Goal: Transaction & Acquisition: Register for event/course

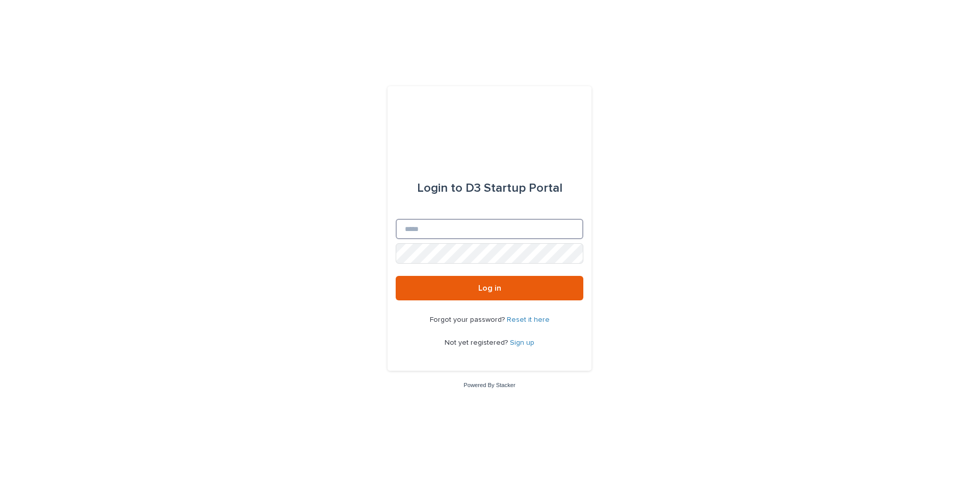
click at [431, 227] on input "Email" at bounding box center [490, 229] width 188 height 20
type input "**********"
click at [521, 341] on link "Sign up" at bounding box center [522, 342] width 24 height 7
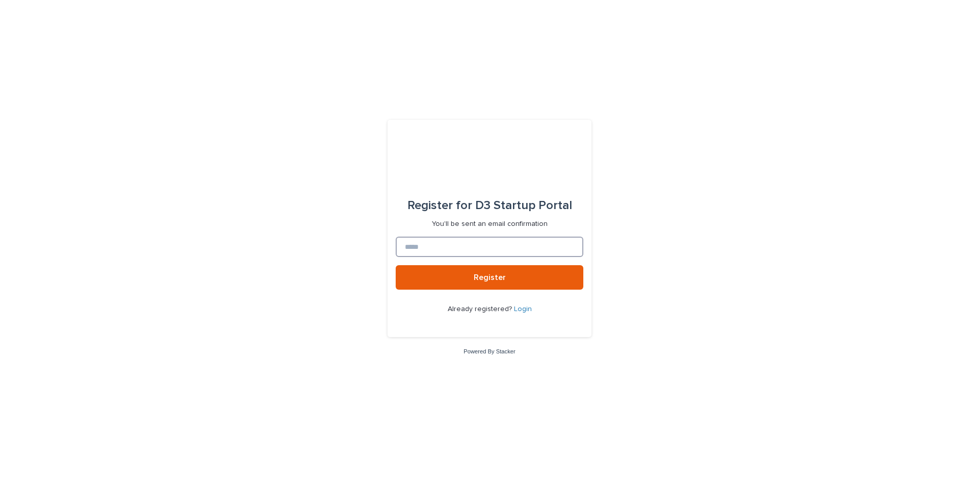
click at [441, 249] on input at bounding box center [490, 247] width 188 height 20
type input "**********"
click at [396, 265] on button "Register" at bounding box center [490, 277] width 188 height 24
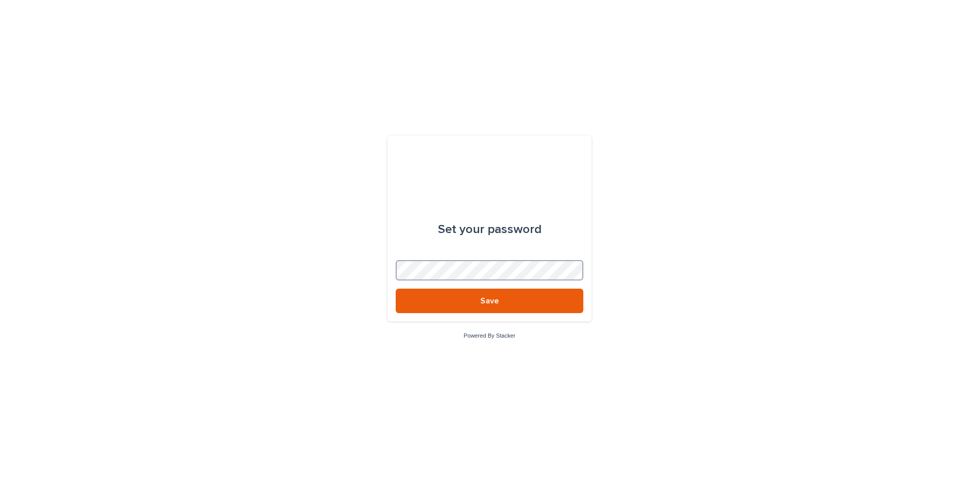
click at [333, 262] on div "Set your password Save Powered By Stacker" at bounding box center [489, 243] width 979 height 486
click at [454, 303] on button "Save" at bounding box center [490, 301] width 188 height 24
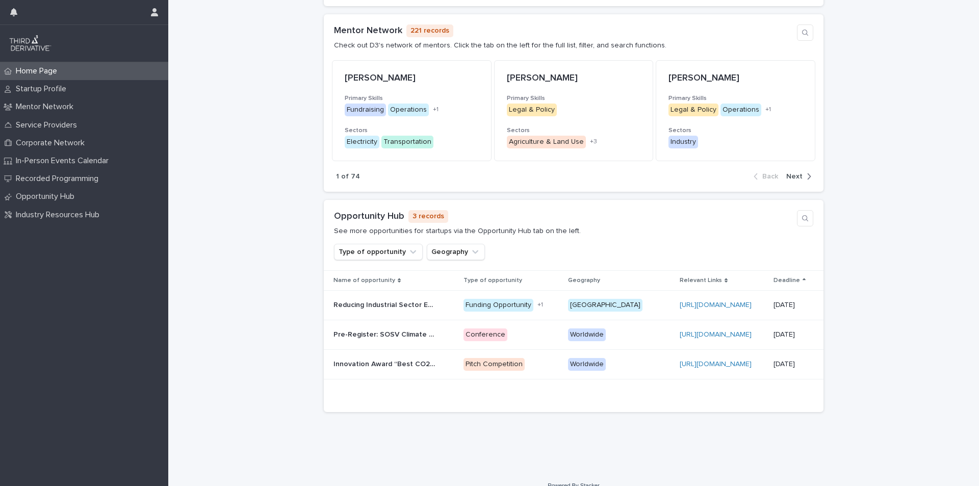
scroll to position [652, 0]
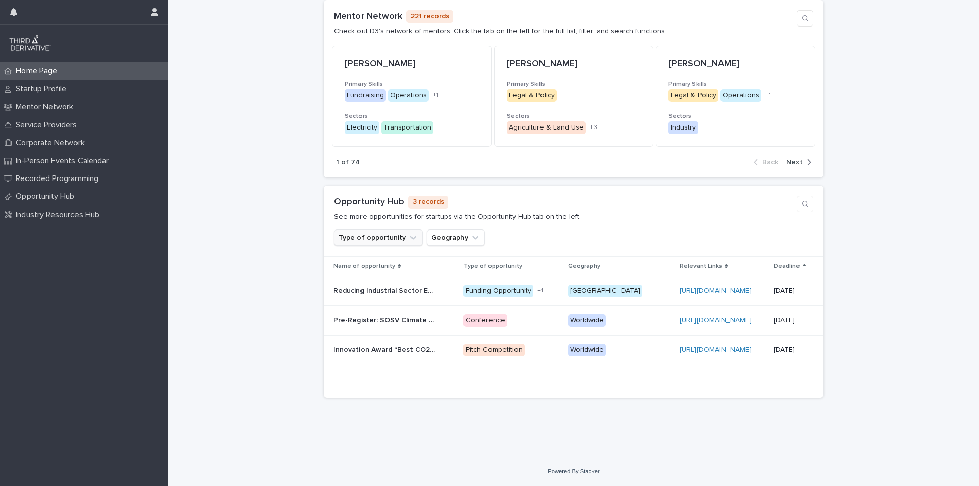
click at [397, 236] on button "Type of opportunity" at bounding box center [378, 237] width 89 height 16
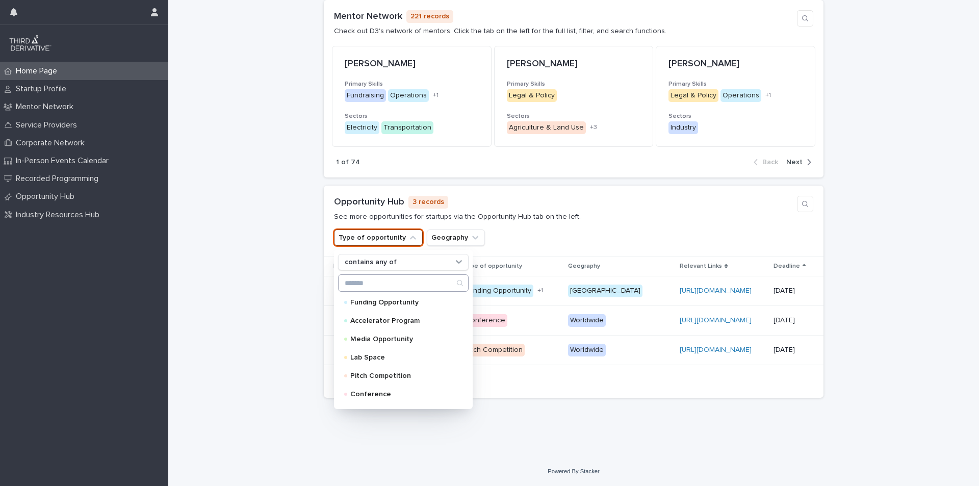
scroll to position [35, 0]
click at [567, 211] on div "Opportunity Hub 3 records See more opportunities for startups via the Opportuni…" at bounding box center [573, 208] width 479 height 25
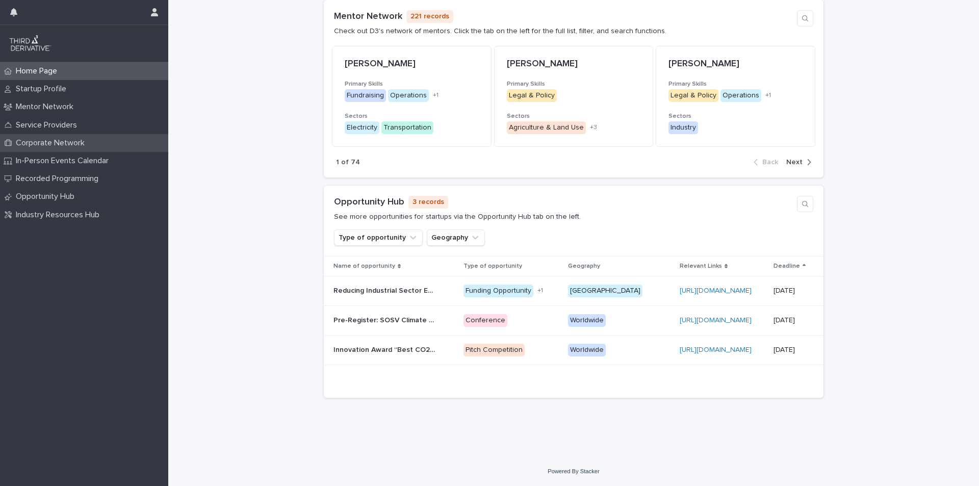
click at [68, 144] on p "Corporate Network" at bounding box center [52, 143] width 81 height 10
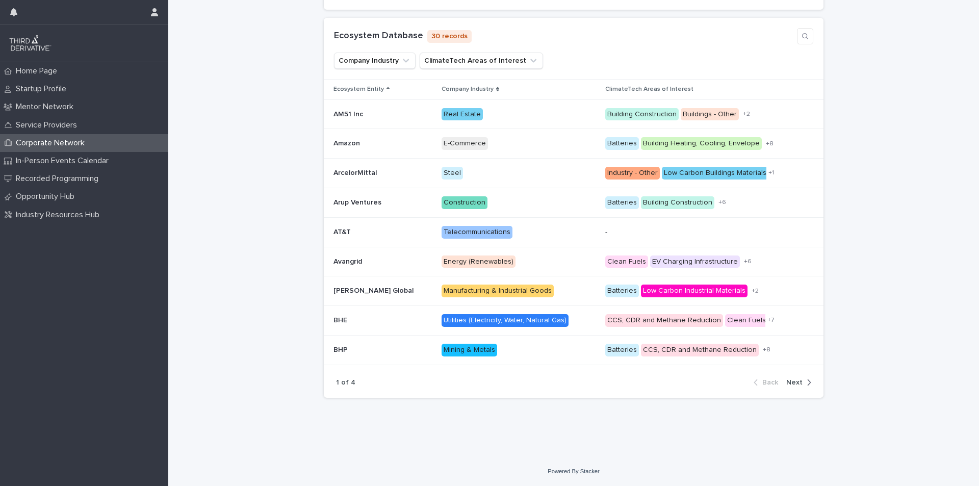
scroll to position [147, 0]
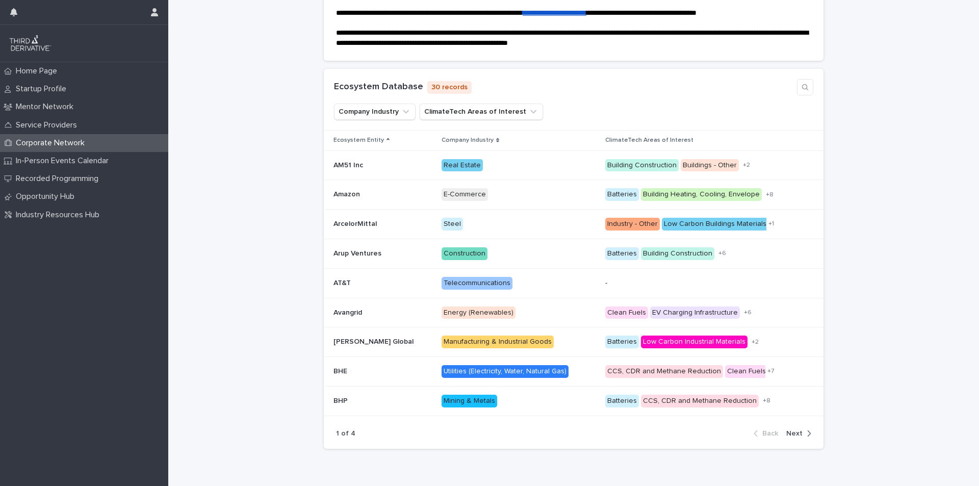
click at [798, 434] on span "Next" at bounding box center [794, 433] width 16 height 7
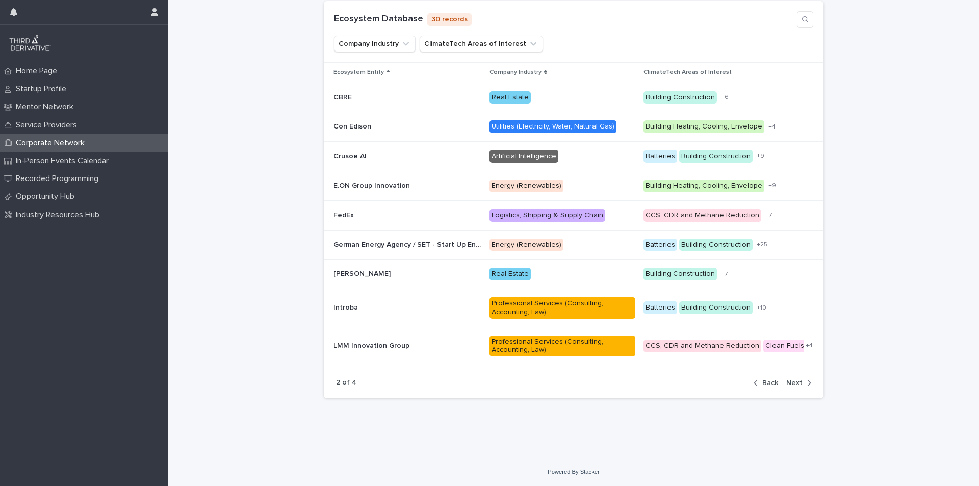
scroll to position [215, 0]
click at [794, 381] on span "Next" at bounding box center [794, 382] width 16 height 7
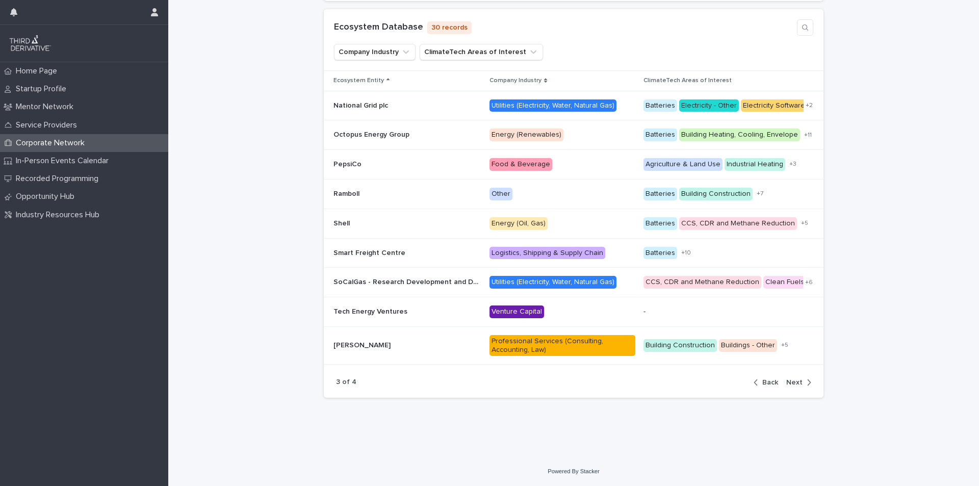
scroll to position [206, 0]
click at [794, 379] on span "Next" at bounding box center [794, 382] width 16 height 7
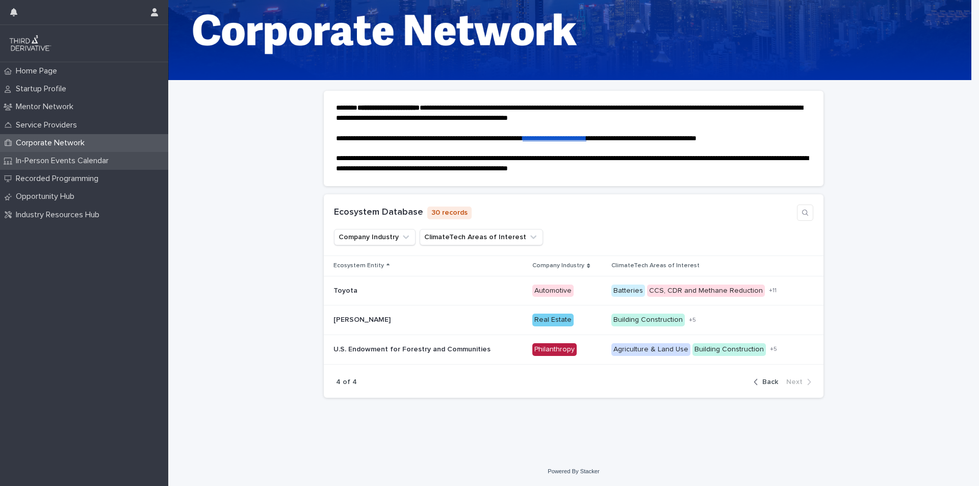
click at [50, 161] on p "In-Person Events Calendar" at bounding box center [64, 161] width 105 height 10
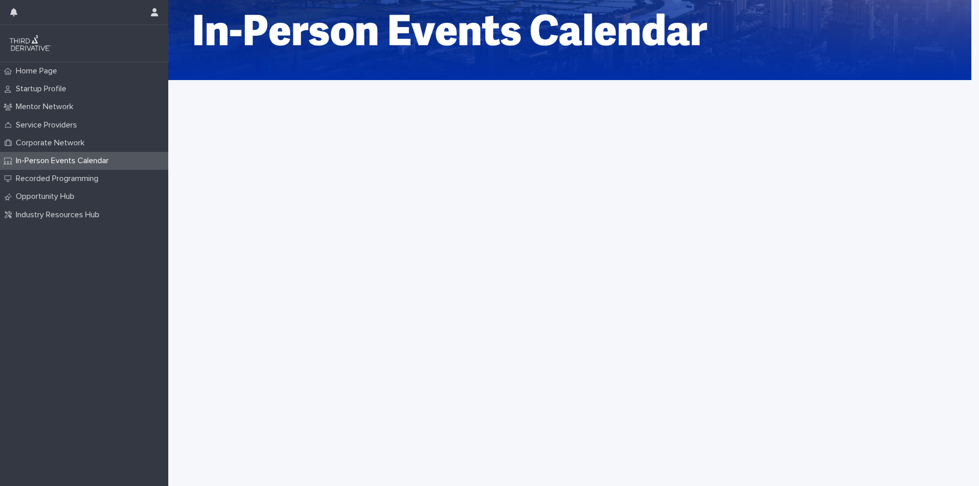
scroll to position [123, 0]
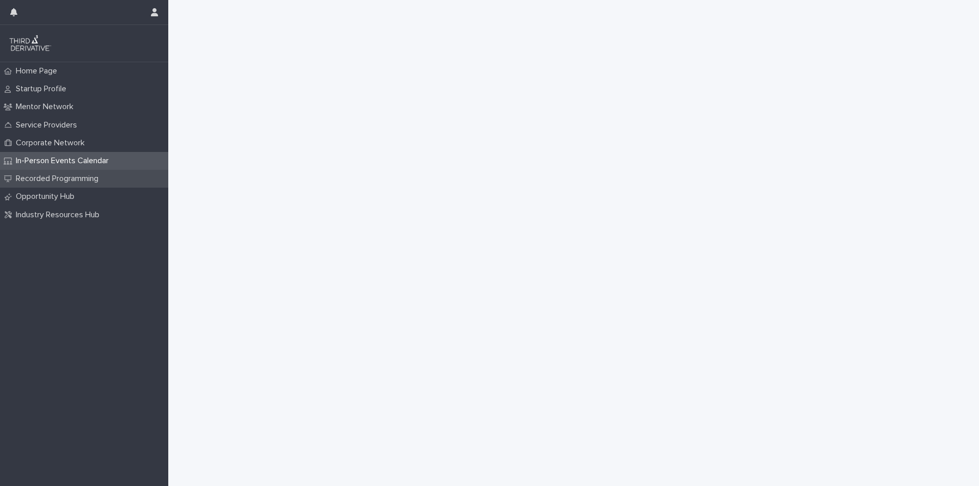
click at [66, 182] on p "Recorded Programming" at bounding box center [59, 179] width 95 height 10
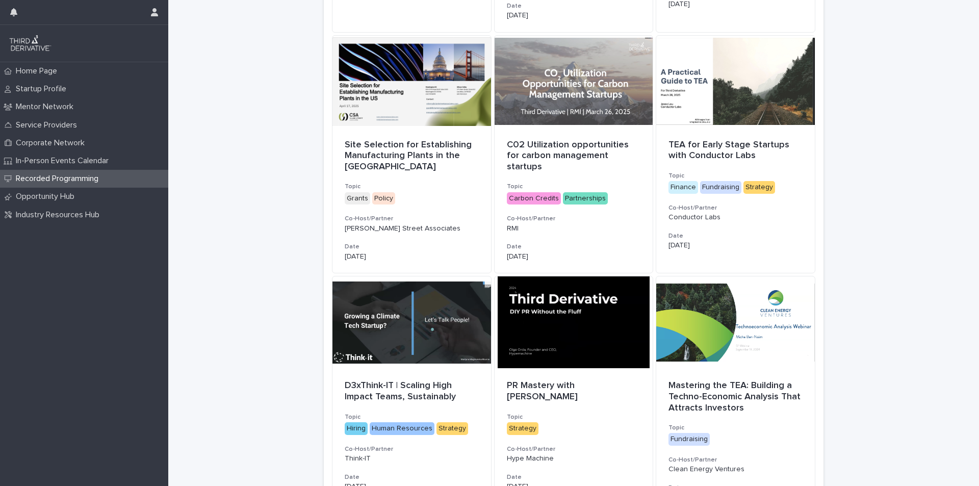
scroll to position [559, 0]
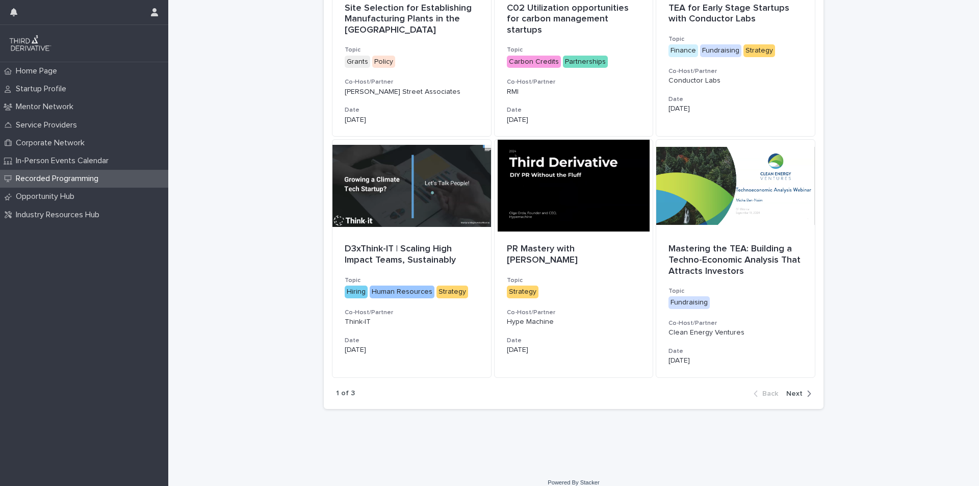
click at [802, 389] on div "button" at bounding box center [806, 393] width 9 height 9
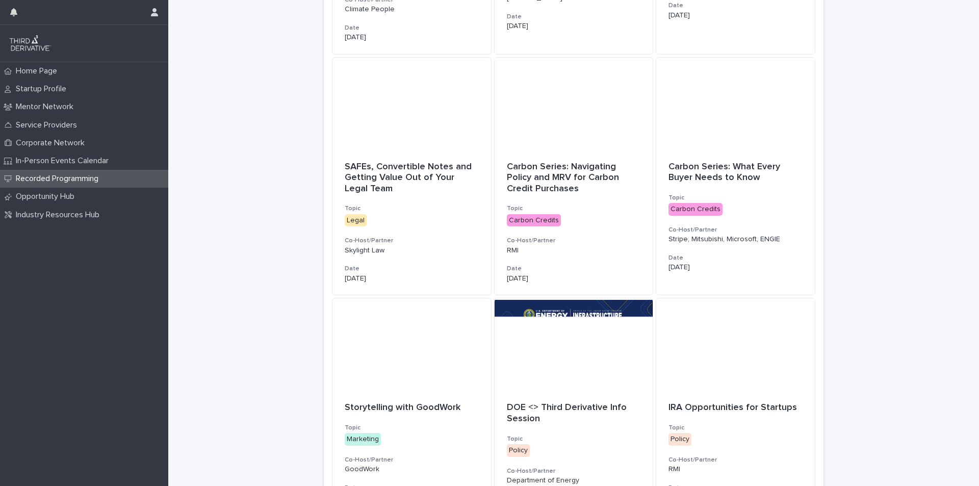
scroll to position [510, 0]
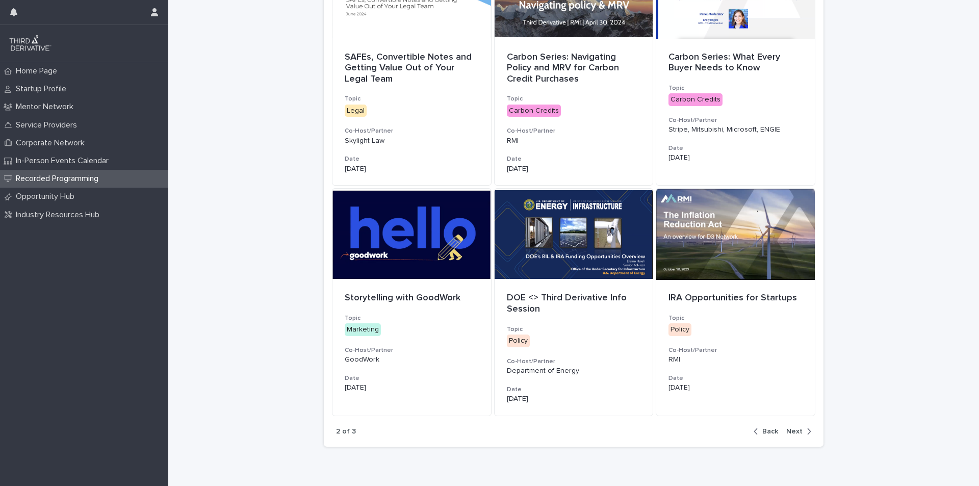
click at [795, 434] on span "Next" at bounding box center [794, 431] width 16 height 7
